Goal: Information Seeking & Learning: Find specific page/section

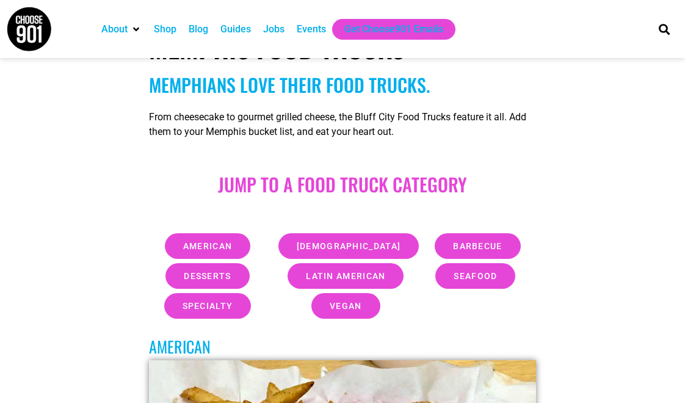
scroll to position [263, 0]
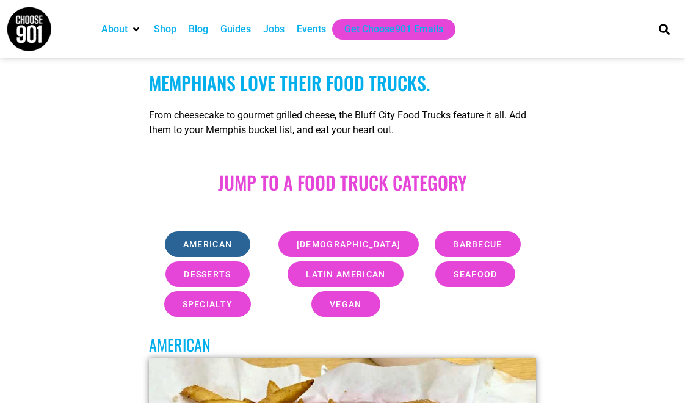
click at [213, 247] on span "american" at bounding box center [207, 244] width 49 height 9
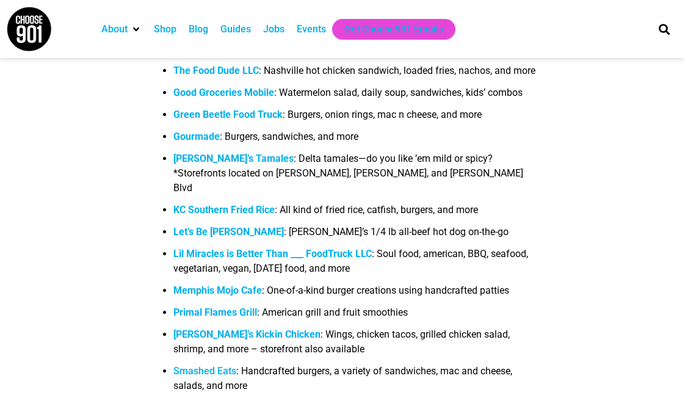
scroll to position [1332, 0]
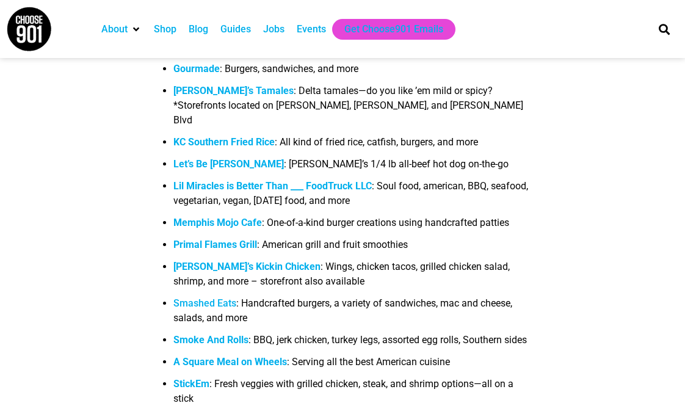
click at [238, 228] on b "Memphis Mojo Cafe" at bounding box center [217, 223] width 89 height 12
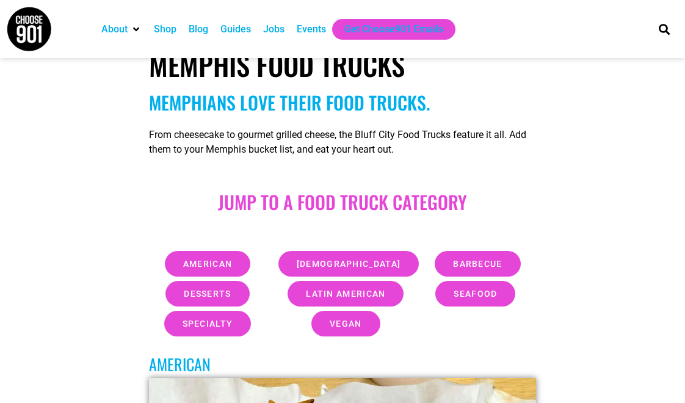
scroll to position [251, 0]
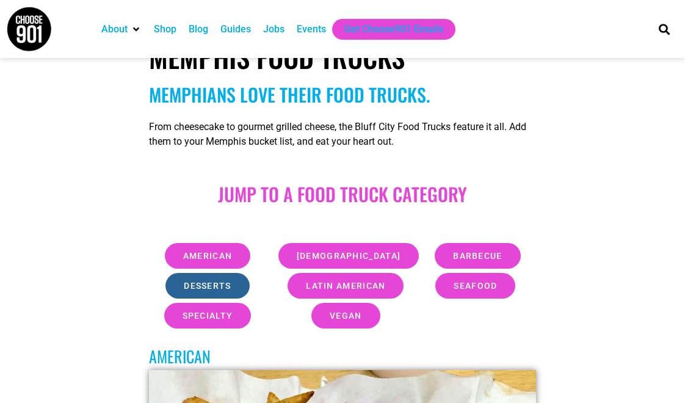
click at [214, 284] on span "desserts" at bounding box center [207, 286] width 47 height 9
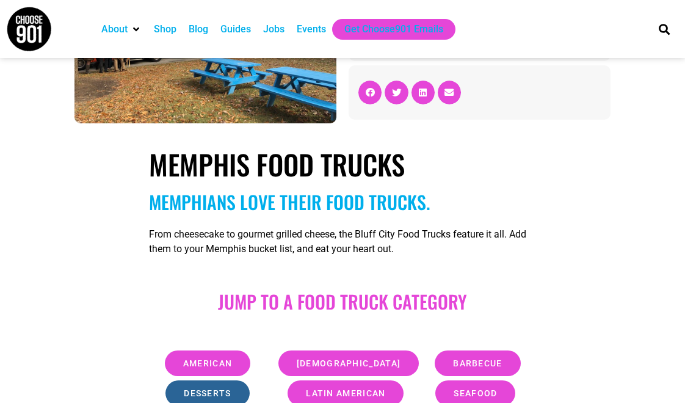
scroll to position [228, 0]
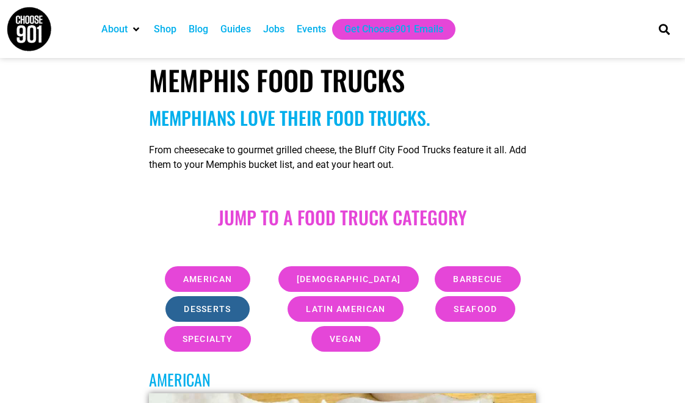
click at [215, 311] on span "desserts" at bounding box center [207, 309] width 47 height 9
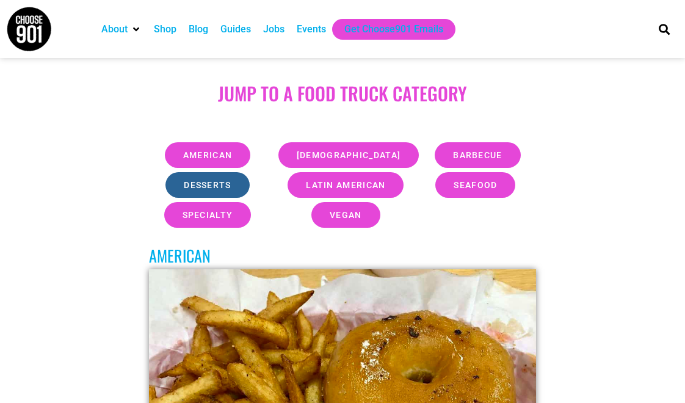
scroll to position [371, 0]
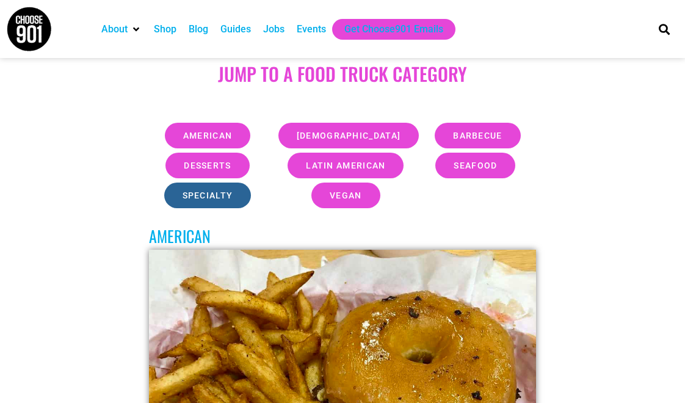
click at [198, 196] on span "specialty" at bounding box center [208, 195] width 51 height 9
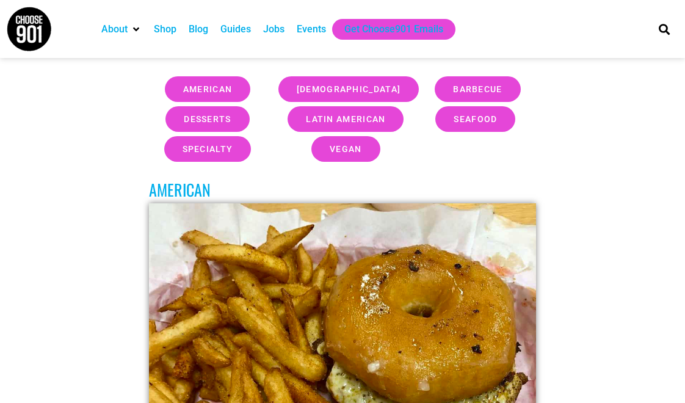
scroll to position [409, 0]
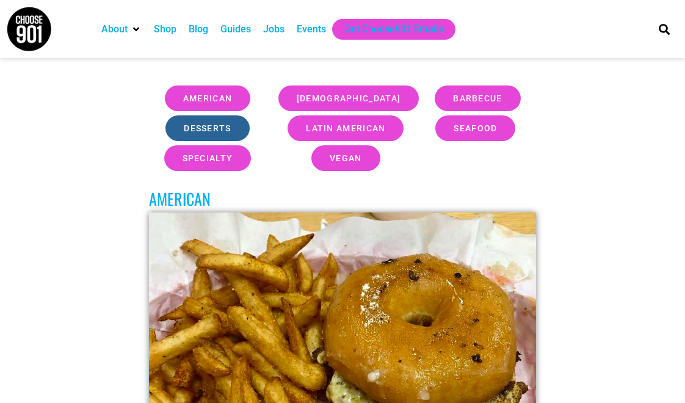
click at [200, 129] on span "desserts" at bounding box center [207, 128] width 47 height 9
click at [200, 128] on span "desserts" at bounding box center [207, 128] width 47 height 9
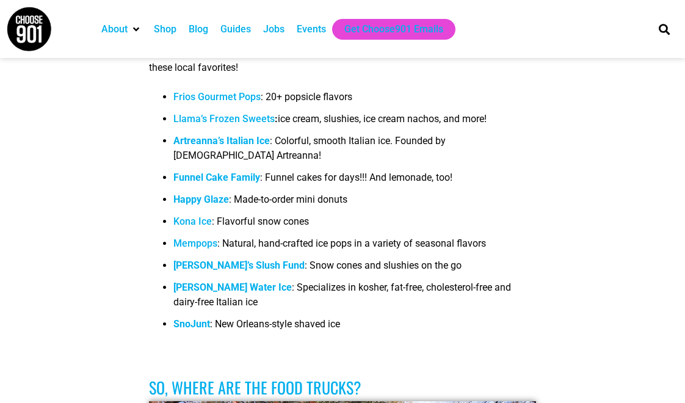
scroll to position [7453, 0]
